Goal: Transaction & Acquisition: Purchase product/service

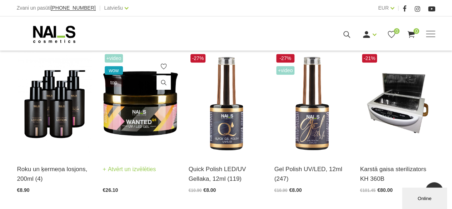
scroll to position [179, 0]
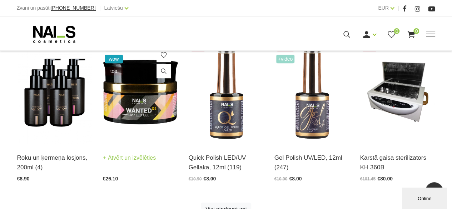
click at [142, 157] on link "Atvērt un izvēlēties" at bounding box center [129, 158] width 53 height 10
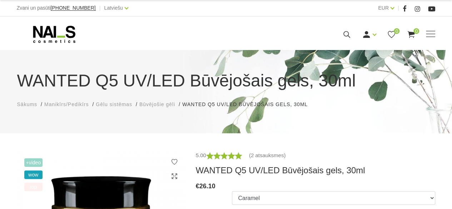
click at [60, 104] on span "Manikīrs/Pedikīrs" at bounding box center [66, 105] width 44 height 6
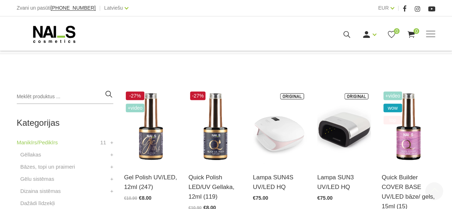
scroll to position [179, 0]
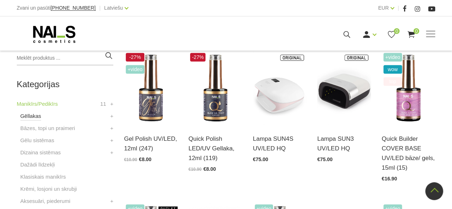
click at [29, 116] on link "Gēllakas" at bounding box center [30, 116] width 21 height 9
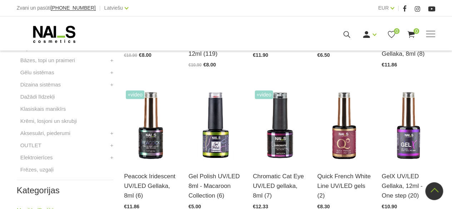
scroll to position [286, 0]
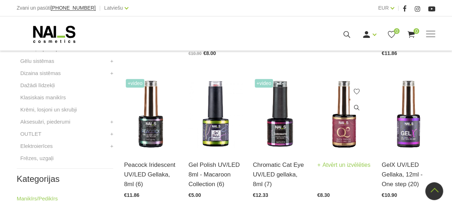
click at [342, 138] on img at bounding box center [345, 114] width 54 height 74
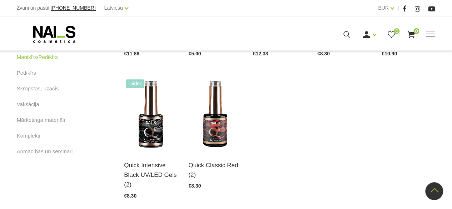
scroll to position [429, 0]
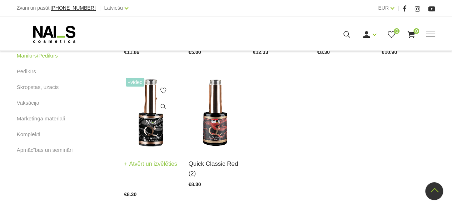
click at [146, 139] on img at bounding box center [151, 113] width 54 height 74
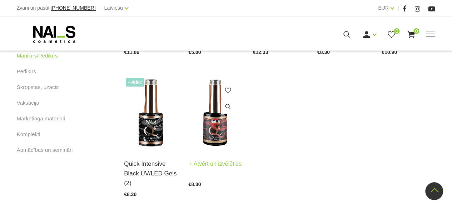
click at [220, 136] on img at bounding box center [215, 113] width 54 height 74
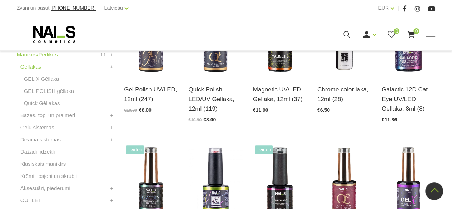
scroll to position [179, 0]
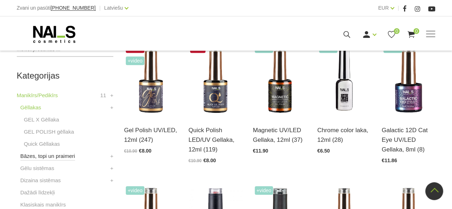
click at [49, 154] on link "Bāzes, topi un praimeri" at bounding box center [47, 156] width 55 height 9
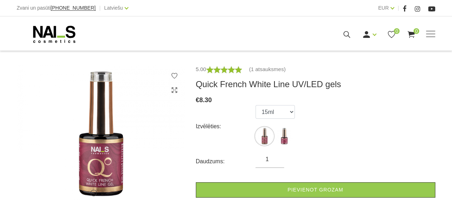
scroll to position [107, 0]
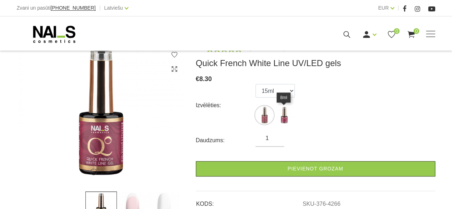
click at [290, 122] on img at bounding box center [284, 115] width 18 height 18
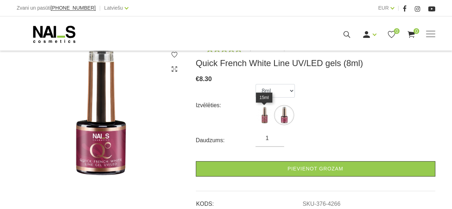
click at [268, 118] on img at bounding box center [265, 115] width 18 height 18
select select "4265"
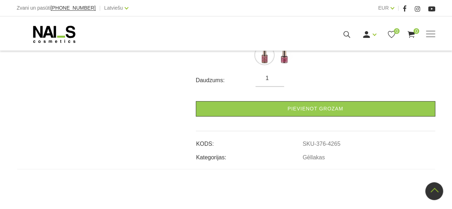
scroll to position [143, 0]
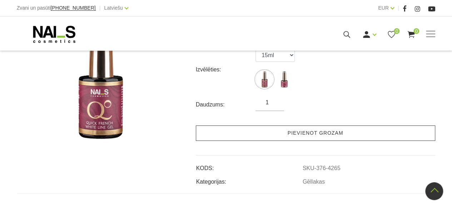
click at [313, 133] on link "Pievienot grozam" at bounding box center [316, 133] width 240 height 15
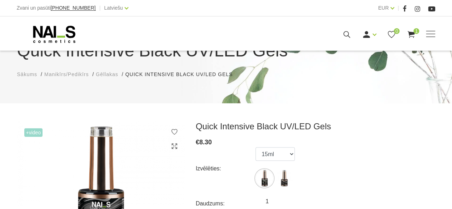
scroll to position [72, 0]
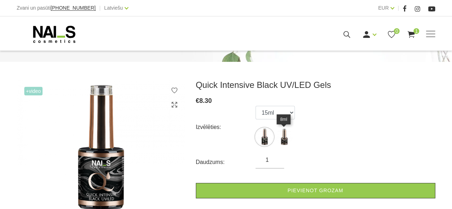
click at [282, 140] on img at bounding box center [284, 137] width 18 height 18
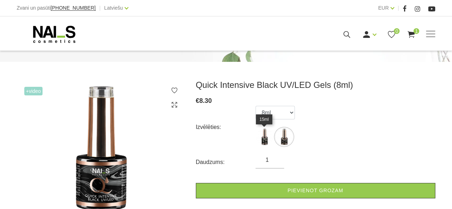
click at [262, 141] on img at bounding box center [265, 137] width 18 height 18
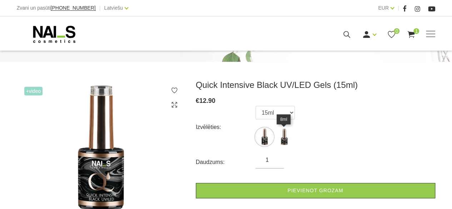
click at [281, 141] on img at bounding box center [284, 137] width 18 height 18
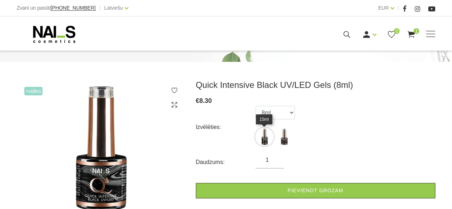
click at [262, 139] on img at bounding box center [265, 137] width 18 height 18
select select "4601"
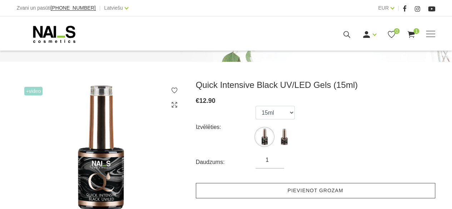
click at [281, 186] on link "Pievienot grozam" at bounding box center [316, 190] width 240 height 15
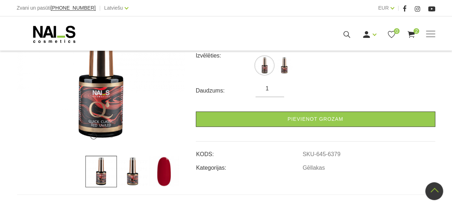
scroll to position [107, 0]
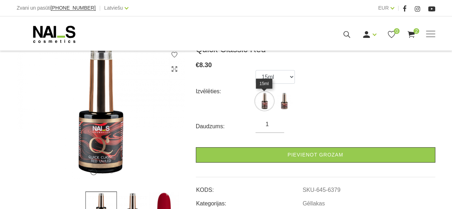
click at [265, 103] on img at bounding box center [265, 101] width 18 height 18
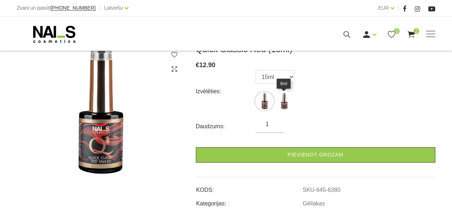
click at [282, 105] on img at bounding box center [284, 101] width 18 height 18
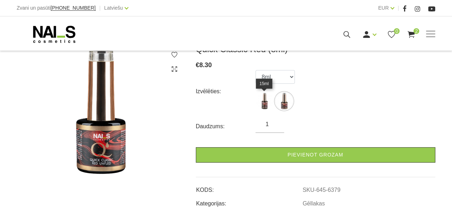
click at [270, 106] on img at bounding box center [265, 101] width 18 height 18
select select "6380"
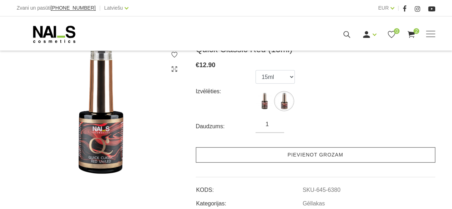
click at [295, 152] on link "Pievienot grozam" at bounding box center [316, 154] width 240 height 15
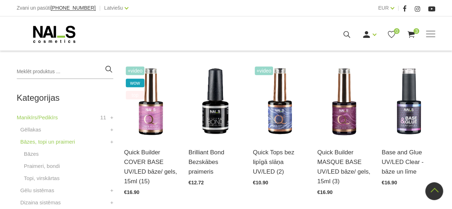
scroll to position [179, 0]
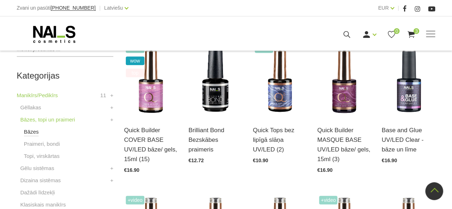
click at [34, 133] on link "Bāzes" at bounding box center [31, 132] width 15 height 9
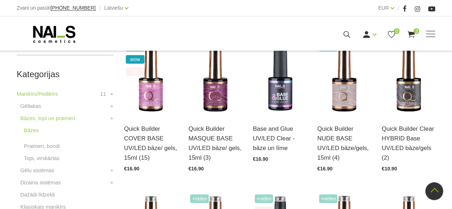
scroll to position [179, 0]
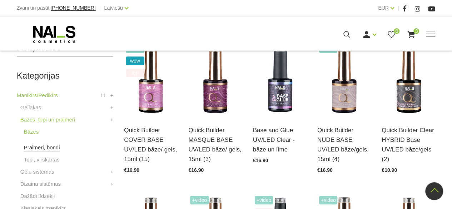
click at [38, 147] on link "Praimeri, bondi" at bounding box center [42, 147] width 36 height 9
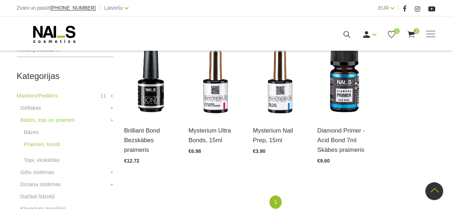
scroll to position [179, 0]
click at [47, 161] on link "Topi, virskārtas" at bounding box center [42, 160] width 36 height 9
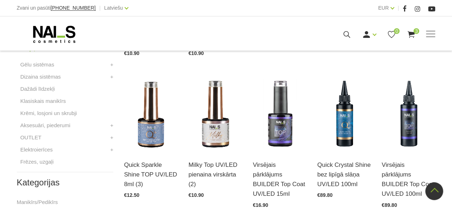
scroll to position [215, 0]
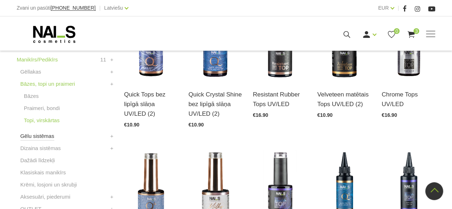
click at [41, 137] on link "Gēlu sistēmas" at bounding box center [37, 136] width 34 height 9
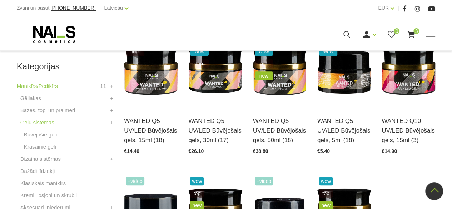
scroll to position [179, 0]
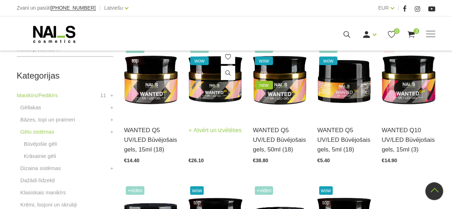
click at [214, 128] on link "Atvērt un izvēlēties" at bounding box center [214, 131] width 53 height 10
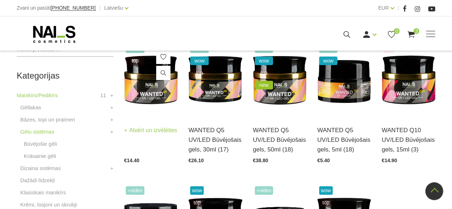
click at [153, 93] on img at bounding box center [151, 80] width 54 height 74
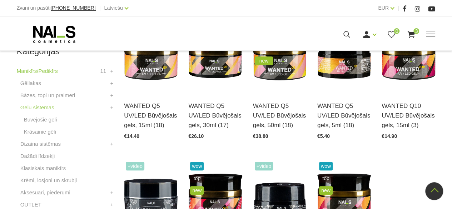
scroll to position [215, 0]
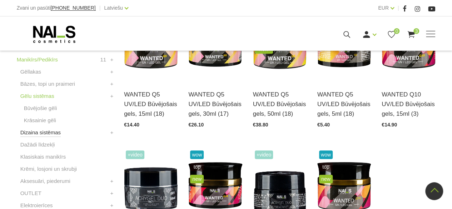
click at [47, 133] on link "Dizaina sistēmas" at bounding box center [40, 132] width 40 height 9
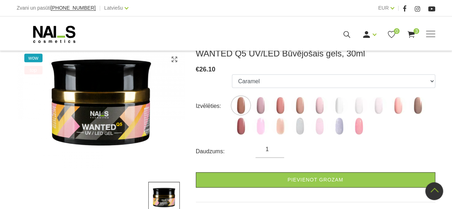
scroll to position [107, 0]
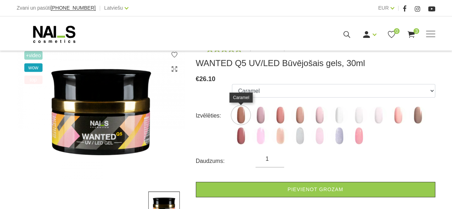
click at [243, 119] on img at bounding box center [241, 115] width 18 height 18
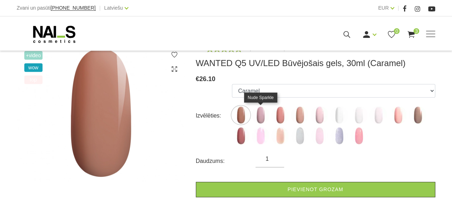
click at [262, 119] on img at bounding box center [261, 115] width 18 height 18
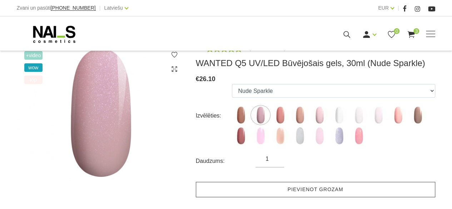
click at [336, 192] on link "Pievienot grozam" at bounding box center [316, 189] width 240 height 15
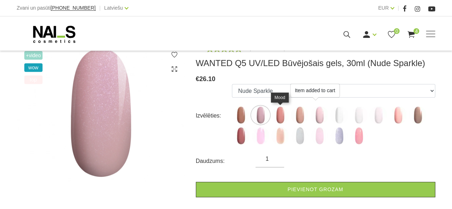
click at [279, 117] on img at bounding box center [280, 115] width 18 height 18
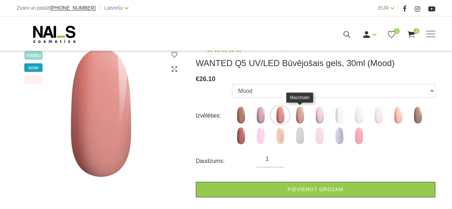
click at [299, 116] on img at bounding box center [300, 115] width 18 height 18
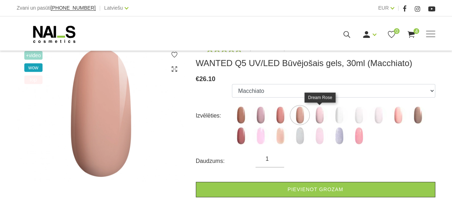
click at [323, 117] on img at bounding box center [320, 115] width 18 height 18
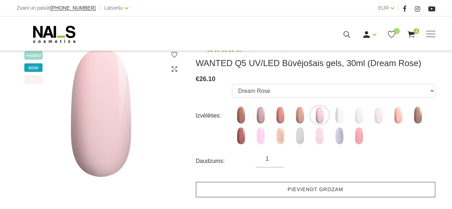
click at [307, 191] on link "Pievienot grozam" at bounding box center [316, 189] width 240 height 15
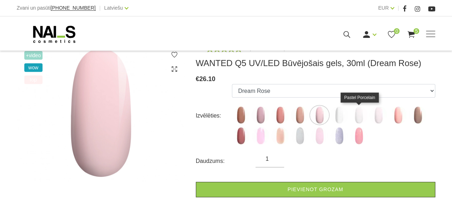
click at [362, 118] on img at bounding box center [359, 115] width 18 height 18
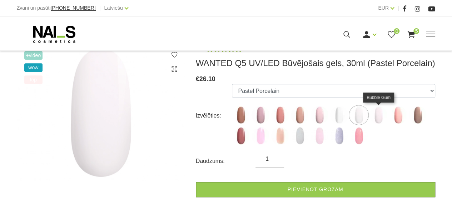
click at [378, 116] on img at bounding box center [379, 115] width 18 height 18
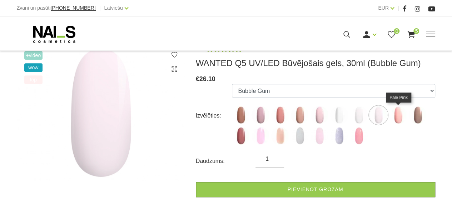
click at [399, 115] on img at bounding box center [398, 115] width 18 height 18
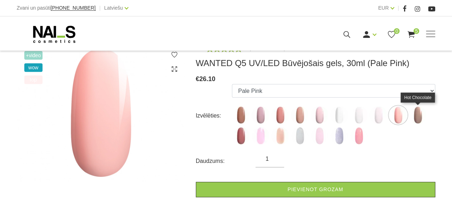
click at [420, 119] on img at bounding box center [418, 115] width 18 height 18
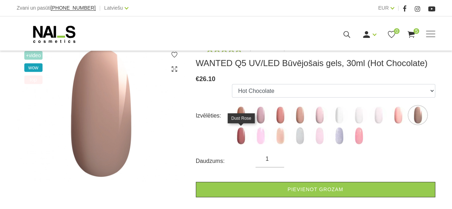
click at [242, 139] on img at bounding box center [241, 136] width 18 height 18
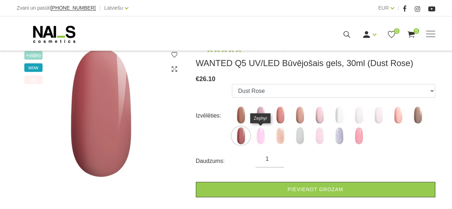
click at [262, 138] on img at bounding box center [261, 136] width 18 height 18
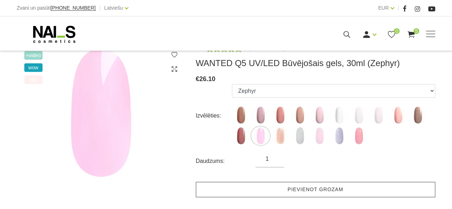
click at [306, 188] on link "Pievienot grozam" at bounding box center [316, 189] width 240 height 15
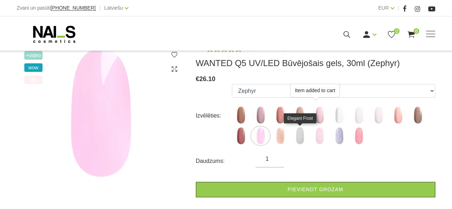
click at [300, 138] on img at bounding box center [300, 136] width 18 height 18
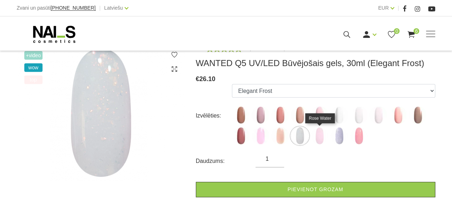
click at [318, 137] on img at bounding box center [320, 136] width 18 height 18
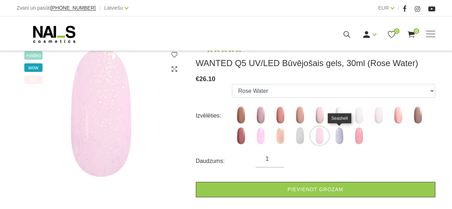
click at [337, 137] on img at bounding box center [339, 136] width 18 height 18
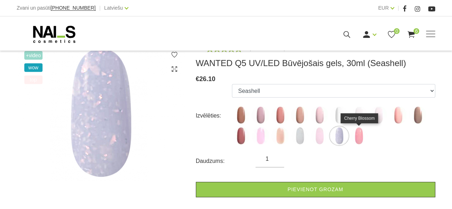
click at [357, 136] on img at bounding box center [359, 136] width 18 height 18
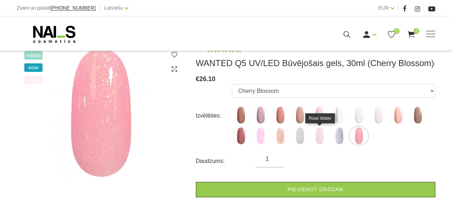
click at [318, 138] on img at bounding box center [320, 136] width 18 height 18
select select "6424"
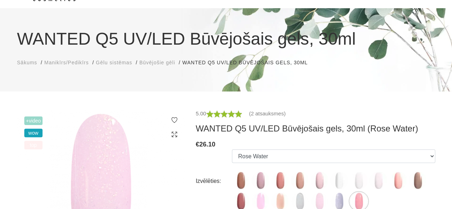
scroll to position [36, 0]
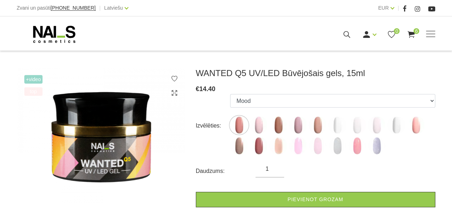
scroll to position [107, 0]
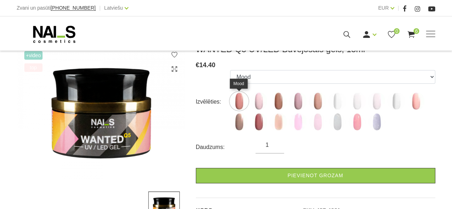
click at [239, 105] on img at bounding box center [239, 101] width 18 height 18
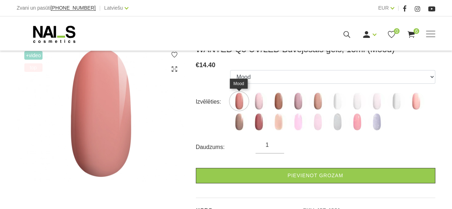
click at [238, 100] on img at bounding box center [239, 101] width 18 height 18
click at [279, 106] on img at bounding box center [279, 101] width 18 height 18
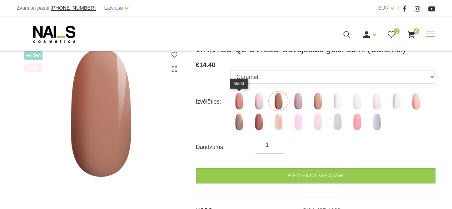
click at [242, 104] on img at bounding box center [239, 101] width 18 height 18
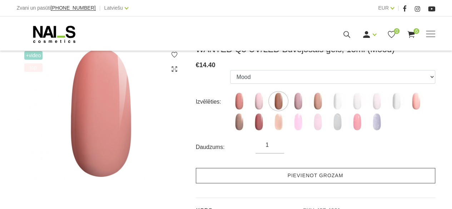
click at [313, 172] on link "Pievienot grozam" at bounding box center [316, 175] width 240 height 15
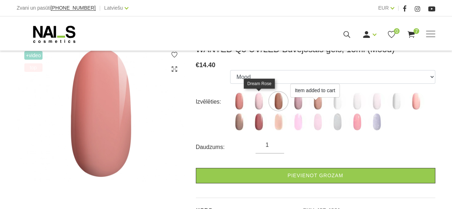
click at [262, 103] on img at bounding box center [259, 101] width 18 height 18
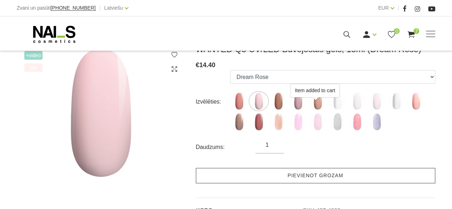
click at [302, 174] on link "Pievienot grozam" at bounding box center [316, 175] width 240 height 15
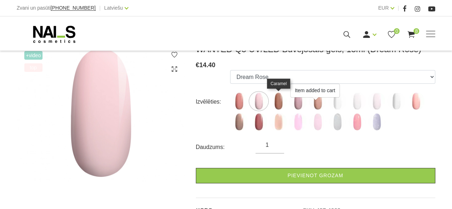
click at [283, 103] on img at bounding box center [279, 101] width 18 height 18
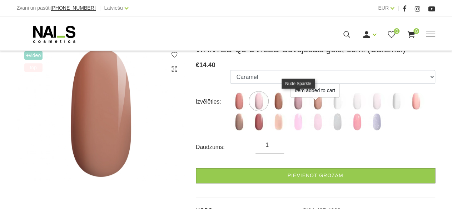
click at [296, 105] on img at bounding box center [298, 101] width 18 height 18
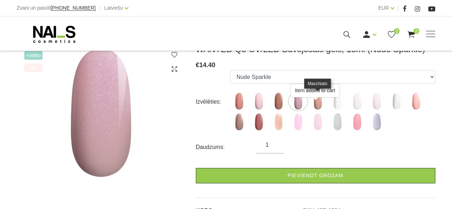
click at [314, 104] on img at bounding box center [318, 101] width 18 height 18
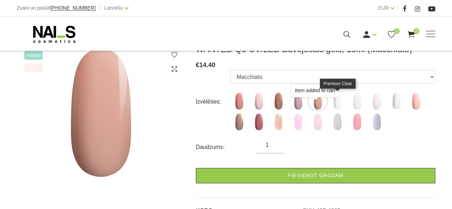
click at [336, 103] on img at bounding box center [338, 101] width 18 height 18
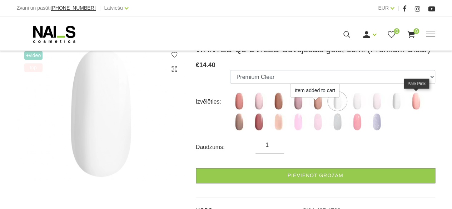
click at [414, 104] on img at bounding box center [416, 101] width 18 height 18
select select "6139"
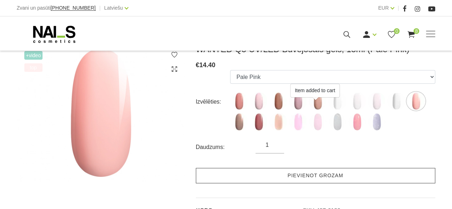
click at [314, 178] on link "Pievienot grozam" at bounding box center [316, 175] width 240 height 15
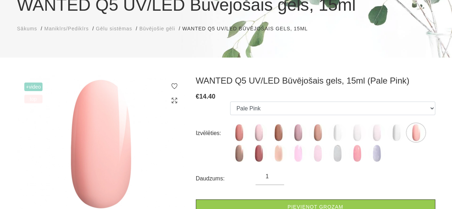
scroll to position [36, 0]
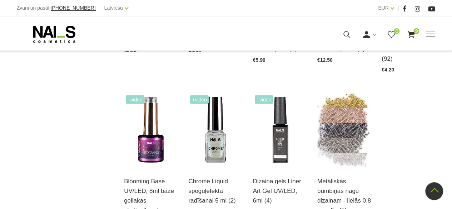
scroll to position [751, 0]
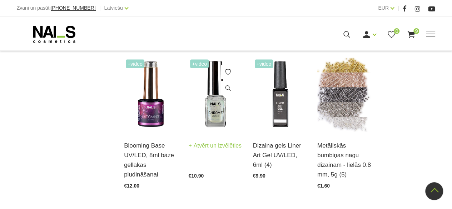
click at [218, 98] on img at bounding box center [215, 95] width 54 height 74
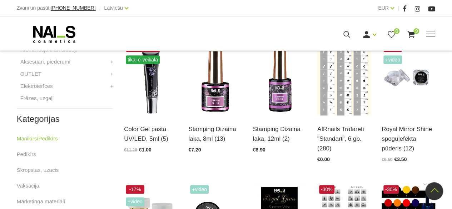
scroll to position [215, 0]
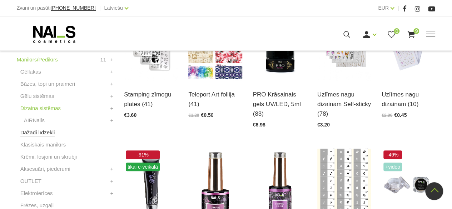
click at [40, 135] on link "Dažādi līdzekļi" at bounding box center [37, 132] width 35 height 9
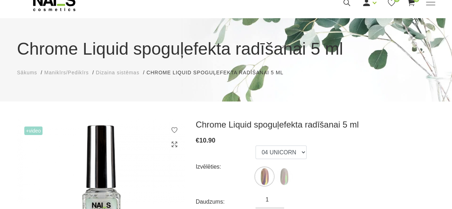
scroll to position [72, 0]
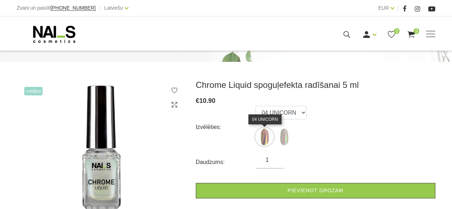
click at [267, 136] on img at bounding box center [265, 137] width 18 height 18
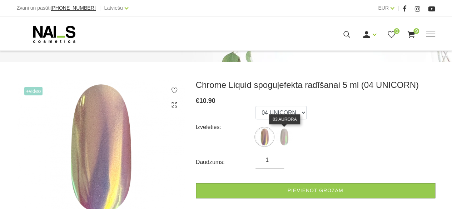
click at [285, 139] on img at bounding box center [284, 137] width 18 height 18
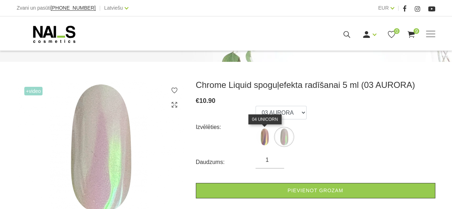
click at [264, 129] on img at bounding box center [265, 137] width 18 height 18
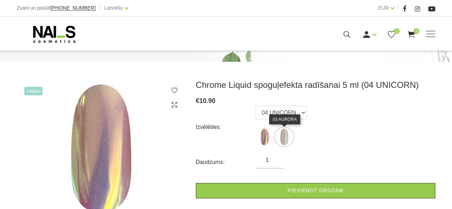
click at [283, 144] on img at bounding box center [284, 137] width 18 height 18
select select "6280"
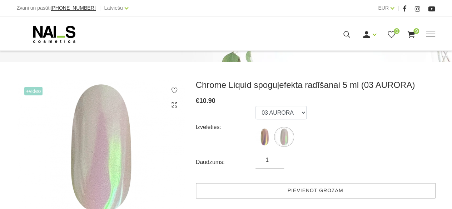
click at [321, 191] on link "Pievienot grozam" at bounding box center [316, 190] width 240 height 15
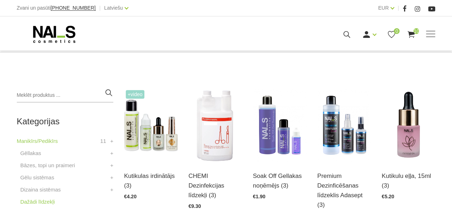
scroll to position [143, 0]
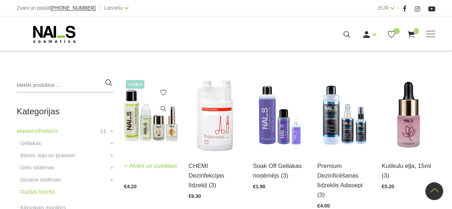
click at [137, 132] on img at bounding box center [151, 115] width 54 height 74
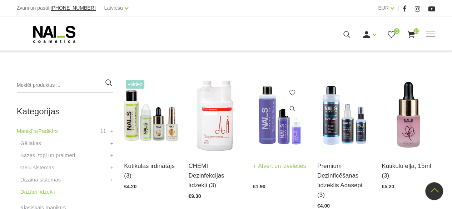
click at [270, 124] on img at bounding box center [280, 115] width 54 height 74
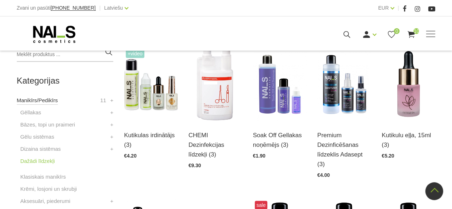
scroll to position [250, 0]
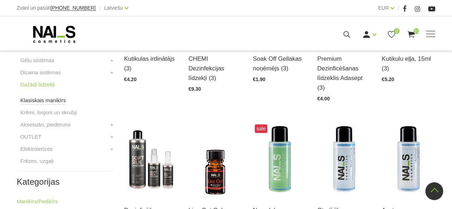
click at [54, 103] on link "Klasiskais manikīrs" at bounding box center [43, 100] width 46 height 9
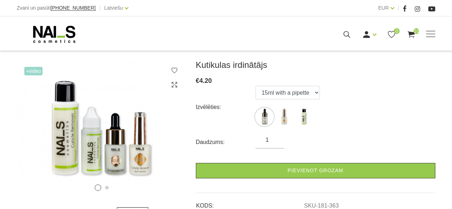
scroll to position [107, 0]
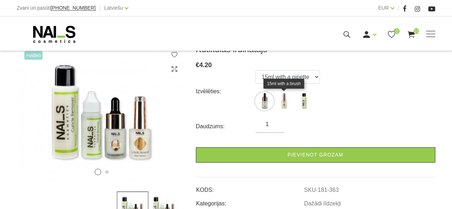
click at [287, 104] on img at bounding box center [284, 101] width 18 height 18
select select "364"
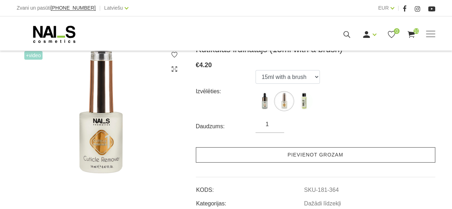
click at [300, 154] on link "Pievienot grozam" at bounding box center [316, 154] width 240 height 15
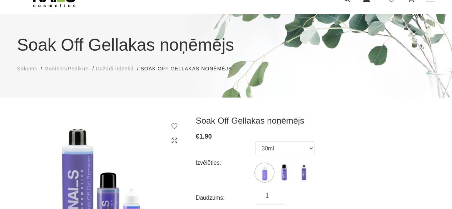
scroll to position [107, 0]
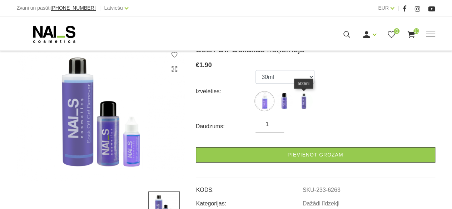
click at [308, 100] on img at bounding box center [304, 101] width 18 height 18
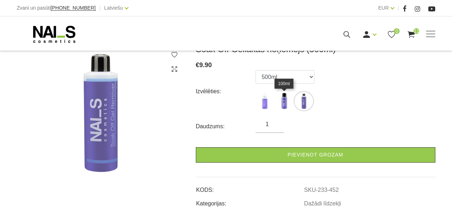
click at [283, 103] on img at bounding box center [284, 101] width 18 height 18
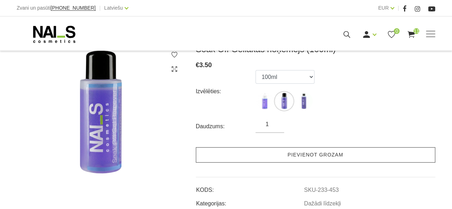
click at [302, 150] on link "Pievienot grozam" at bounding box center [316, 154] width 240 height 15
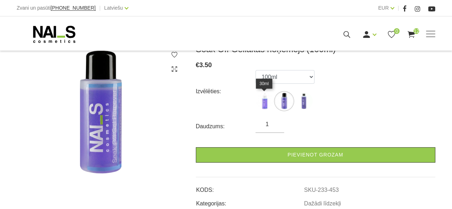
click at [266, 107] on img at bounding box center [265, 101] width 18 height 18
select select "6263"
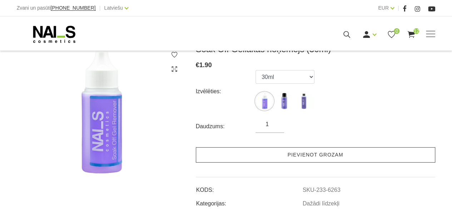
click at [321, 153] on link "Pievienot grozam" at bounding box center [316, 154] width 240 height 15
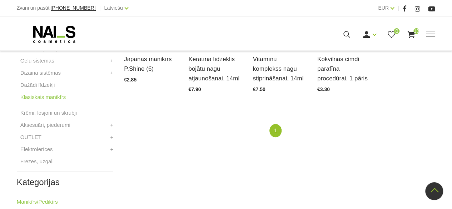
scroll to position [250, 0]
click at [48, 113] on link "Krēmi, losjoni un skrubji" at bounding box center [48, 112] width 56 height 9
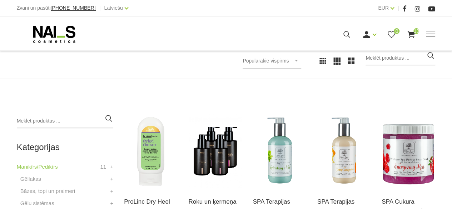
scroll to position [143, 0]
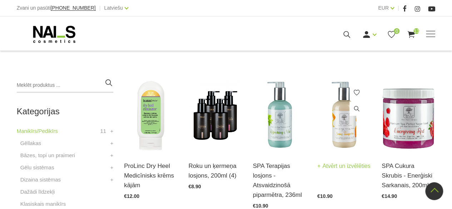
click at [347, 133] on img at bounding box center [345, 115] width 54 height 74
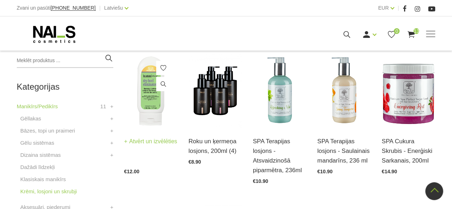
scroll to position [179, 0]
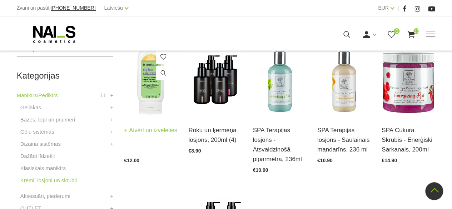
click at [148, 109] on img at bounding box center [151, 80] width 54 height 74
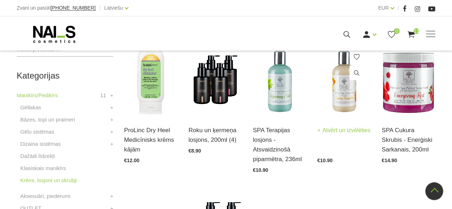
click at [347, 104] on img at bounding box center [345, 80] width 54 height 74
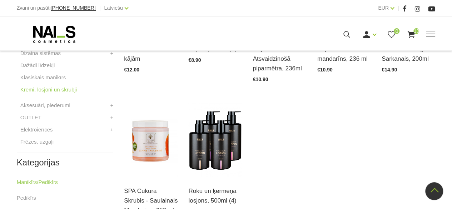
scroll to position [286, 0]
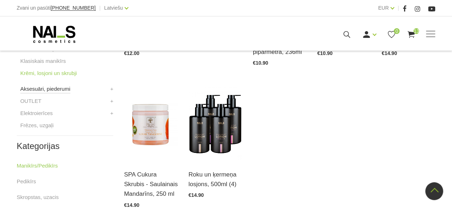
click at [43, 88] on link "Aksesuāri, piederumi" at bounding box center [45, 89] width 50 height 9
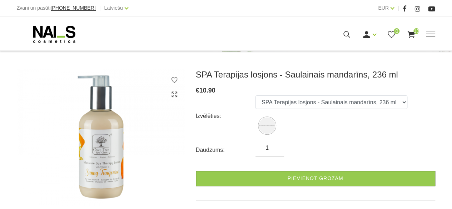
scroll to position [71, 0]
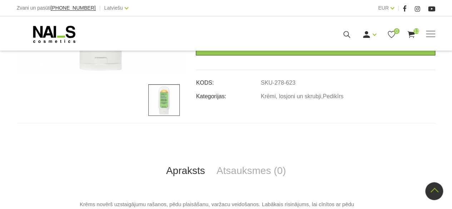
scroll to position [250, 0]
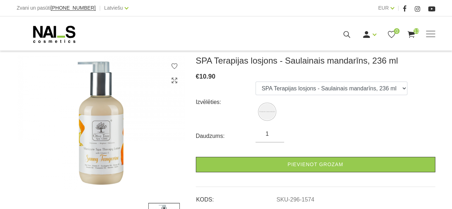
scroll to position [107, 0]
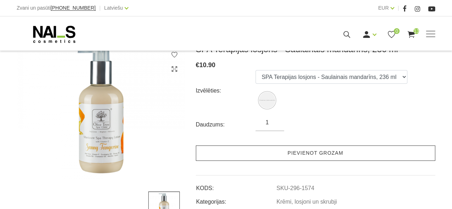
click at [300, 153] on link "Pievienot grozam" at bounding box center [316, 153] width 240 height 15
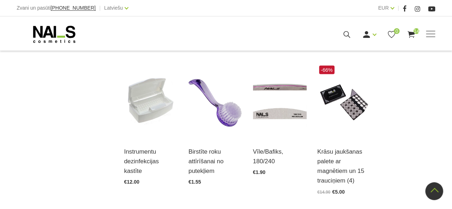
scroll to position [787, 0]
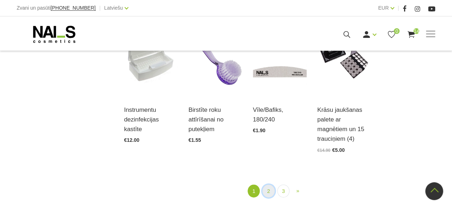
click at [269, 185] on link "2" at bounding box center [268, 191] width 12 height 13
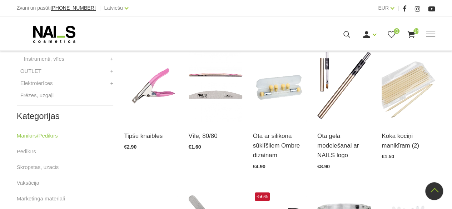
scroll to position [253, 0]
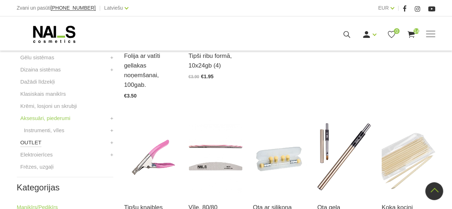
click at [32, 143] on link "OUTLET" at bounding box center [30, 142] width 21 height 9
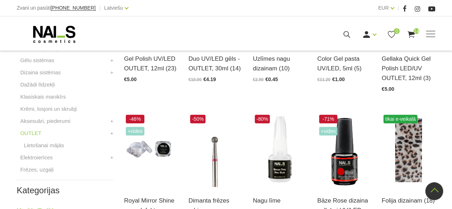
scroll to position [286, 0]
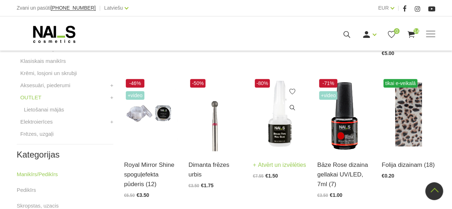
click at [281, 139] on img at bounding box center [280, 114] width 54 height 74
click at [46, 110] on link "Lietošanai mājās" at bounding box center [44, 109] width 40 height 9
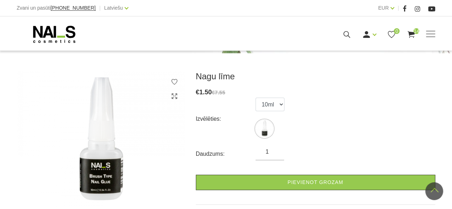
scroll to position [72, 0]
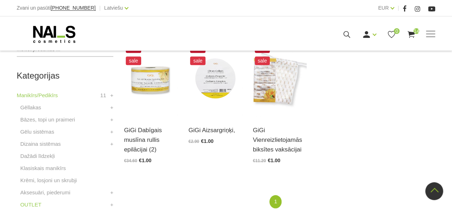
scroll to position [143, 0]
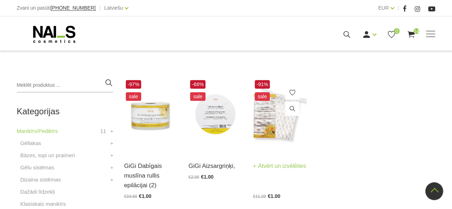
click at [280, 133] on img at bounding box center [280, 115] width 54 height 74
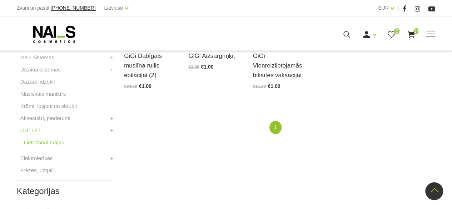
scroll to position [286, 0]
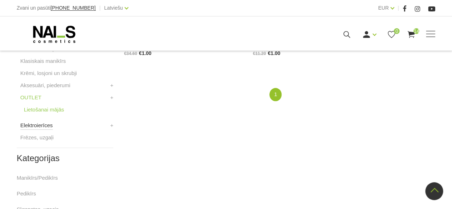
click at [42, 128] on link "Elektroierīces" at bounding box center [36, 125] width 33 height 9
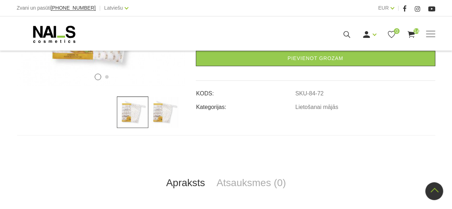
scroll to position [179, 0]
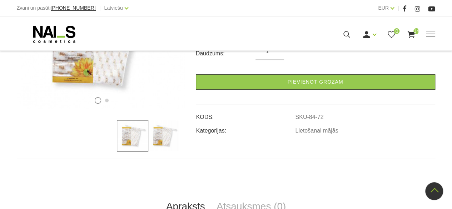
click at [165, 139] on img at bounding box center [163, 135] width 31 height 31
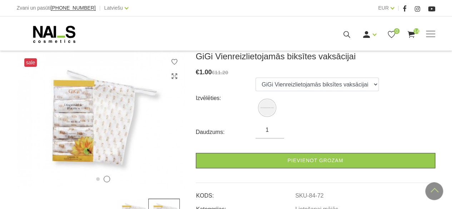
scroll to position [72, 0]
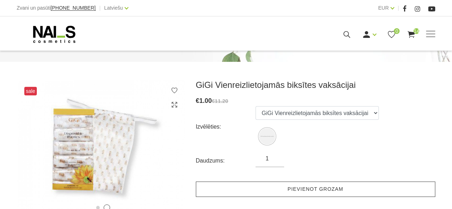
click at [309, 188] on link "Pievienot grozam" at bounding box center [316, 189] width 240 height 15
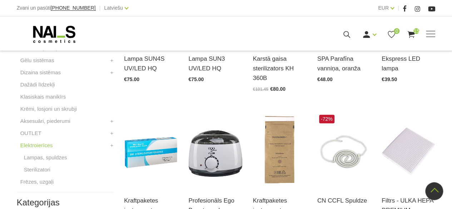
scroll to position [286, 0]
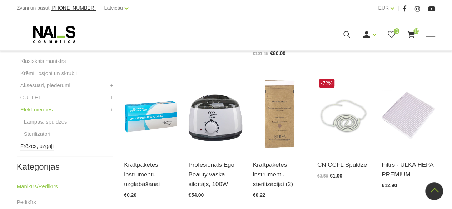
click at [39, 144] on link "Frēzes, uzgaļi" at bounding box center [36, 146] width 33 height 9
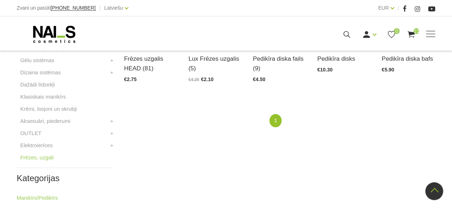
scroll to position [358, 0]
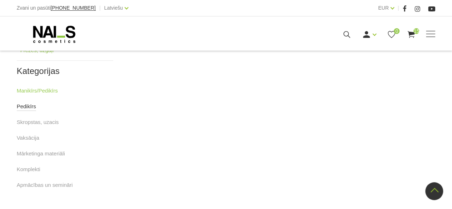
click at [27, 109] on link "Pedikīrs" at bounding box center [26, 106] width 19 height 9
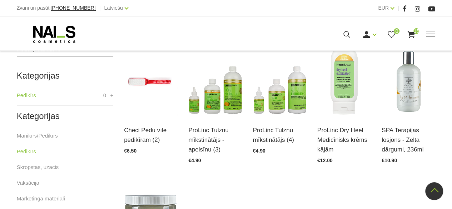
scroll to position [143, 0]
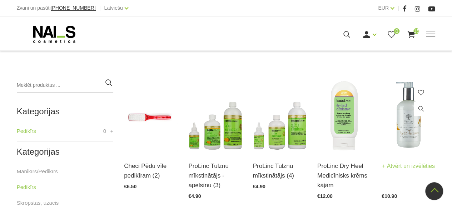
click at [395, 126] on img at bounding box center [409, 115] width 54 height 74
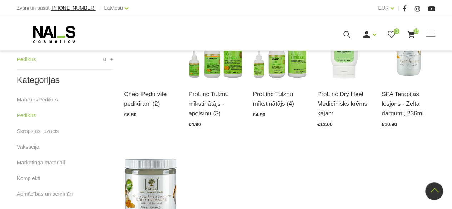
scroll to position [215, 0]
click at [38, 130] on link "Skropstas, uzacis" at bounding box center [38, 131] width 42 height 9
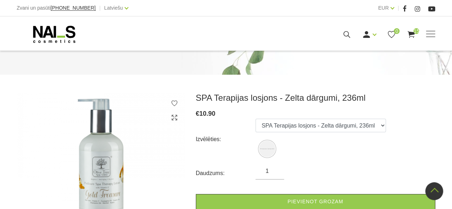
scroll to position [36, 0]
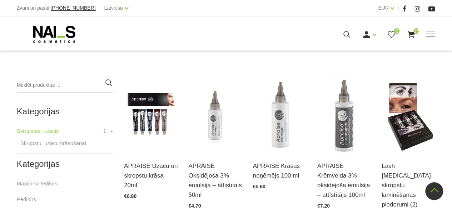
scroll to position [179, 0]
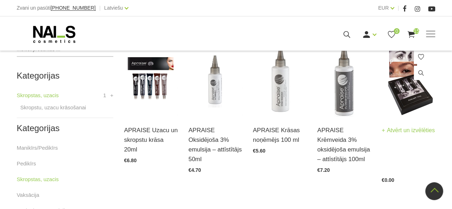
click at [406, 90] on img at bounding box center [409, 80] width 54 height 74
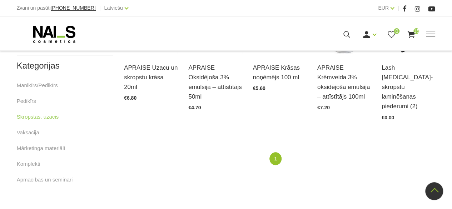
scroll to position [286, 0]
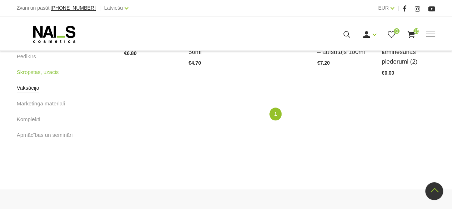
click at [31, 87] on link "Vaksācija" at bounding box center [28, 88] width 23 height 9
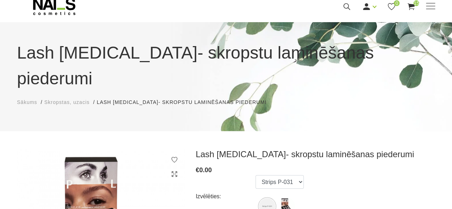
scroll to position [72, 0]
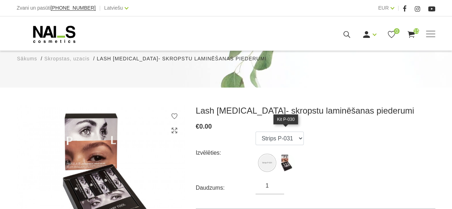
click at [287, 154] on img at bounding box center [286, 163] width 18 height 18
select select "6249"
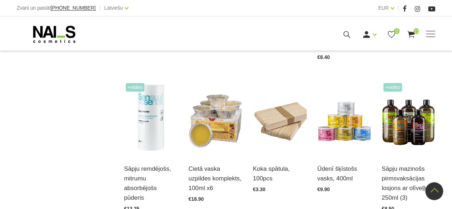
scroll to position [465, 0]
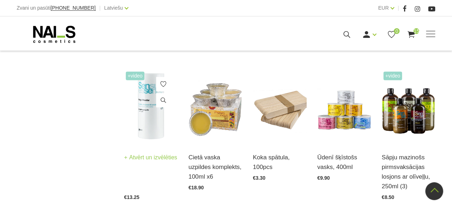
click at [149, 112] on img at bounding box center [151, 107] width 54 height 74
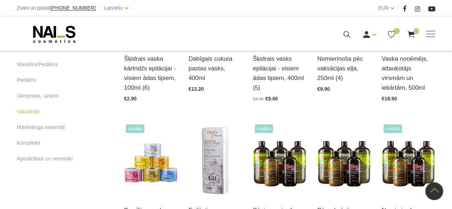
scroll to position [215, 0]
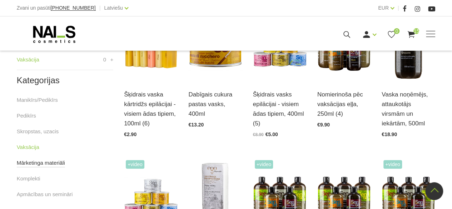
click at [36, 164] on link "Mārketinga materiāli" at bounding box center [41, 163] width 48 height 9
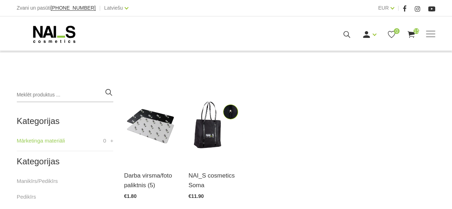
scroll to position [143, 0]
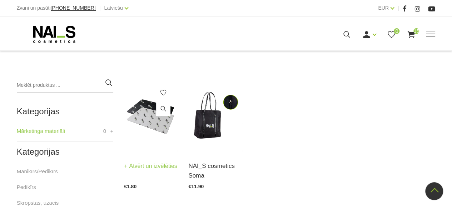
click at [158, 123] on img at bounding box center [151, 115] width 54 height 74
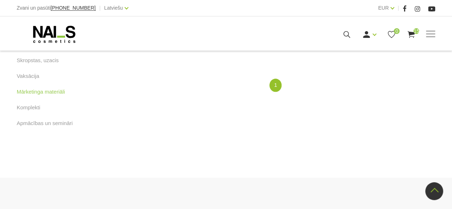
scroll to position [286, 0]
click at [37, 108] on link "Komplekti" at bounding box center [29, 107] width 24 height 9
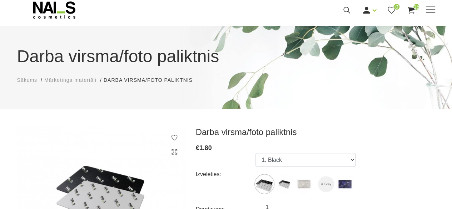
scroll to position [36, 0]
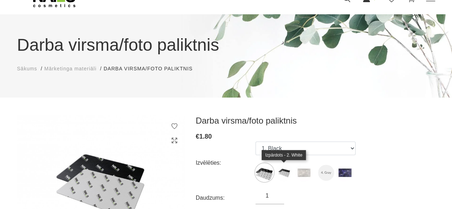
click at [285, 175] on img at bounding box center [284, 173] width 18 height 18
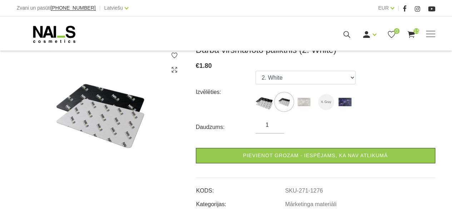
scroll to position [107, 0]
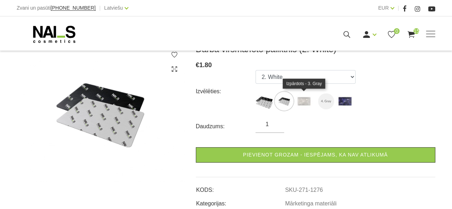
click at [305, 100] on img at bounding box center [304, 101] width 18 height 18
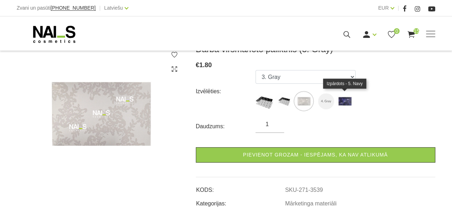
click at [339, 101] on img at bounding box center [345, 101] width 18 height 18
select select "3541"
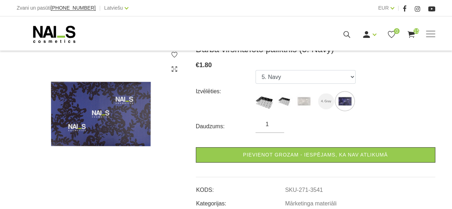
scroll to position [36, 0]
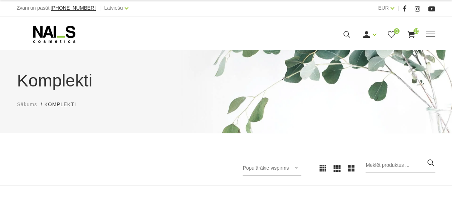
click at [411, 34] on use at bounding box center [411, 34] width 7 height 7
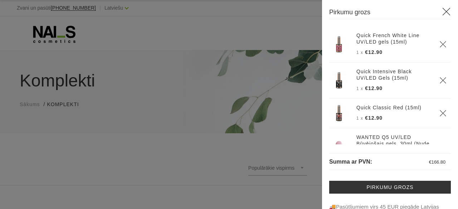
click at [442, 11] on icon at bounding box center [446, 11] width 9 height 9
